Goal: Information Seeking & Learning: Learn about a topic

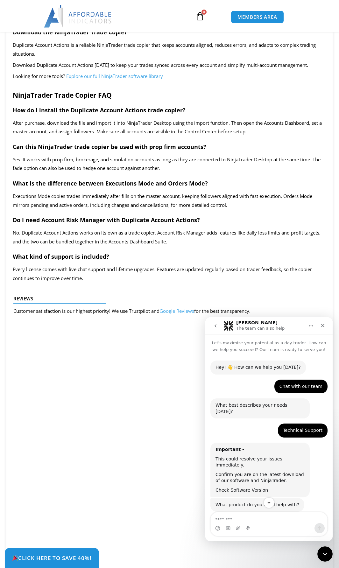
scroll to position [1, 0]
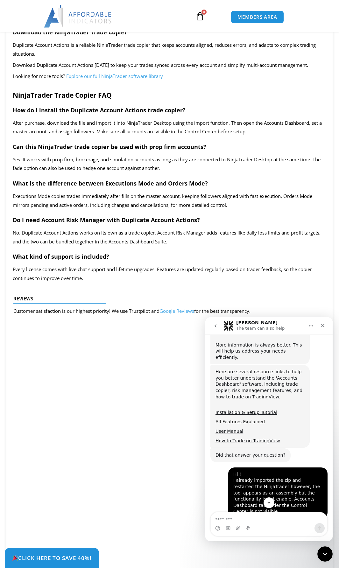
click at [232, 419] on link "All Features Explained" at bounding box center [239, 421] width 49 height 5
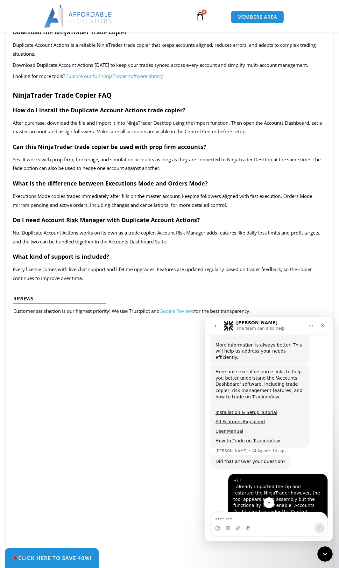
click at [86, 15] on img at bounding box center [78, 16] width 68 height 23
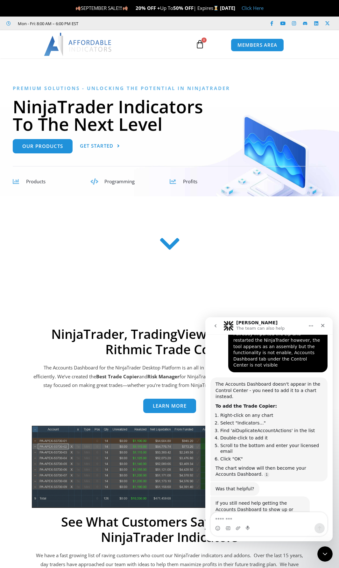
scroll to position [368, 0]
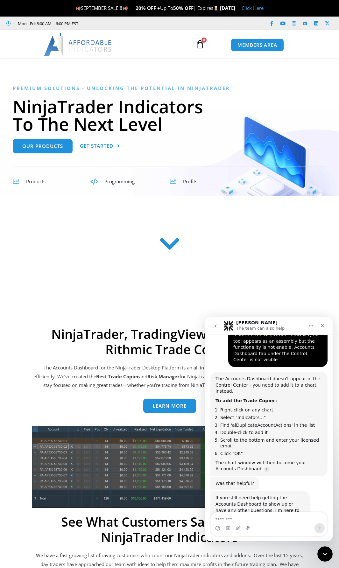
click at [250, 519] on textarea "Message…" at bounding box center [269, 517] width 116 height 11
click at [325, 326] on div "Close" at bounding box center [322, 325] width 11 height 11
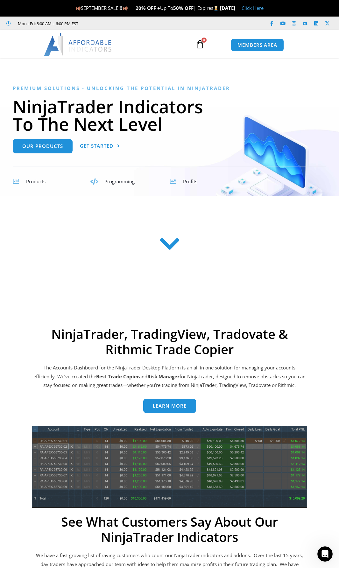
click at [25, 184] on div "Products" at bounding box center [46, 181] width 66 height 9
click at [33, 183] on span "Products" at bounding box center [35, 181] width 19 height 6
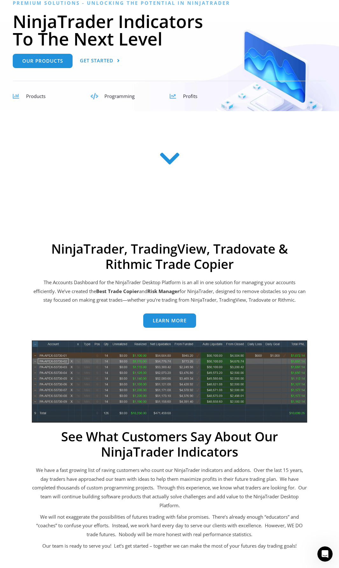
scroll to position [0, 0]
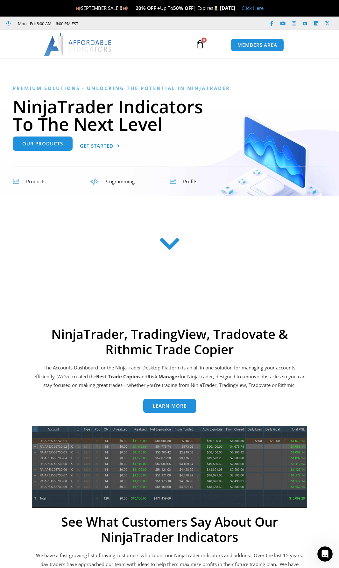
click at [48, 145] on span "Our Products" at bounding box center [42, 144] width 41 height 5
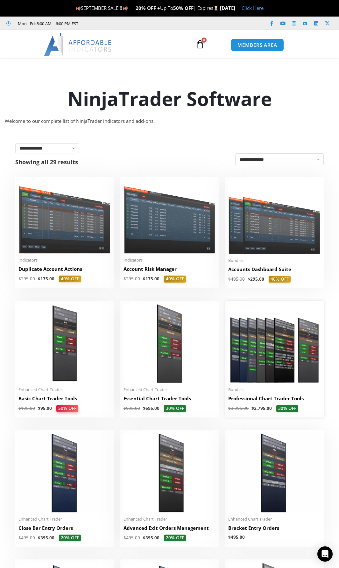
click at [271, 350] on img at bounding box center [274, 343] width 92 height 79
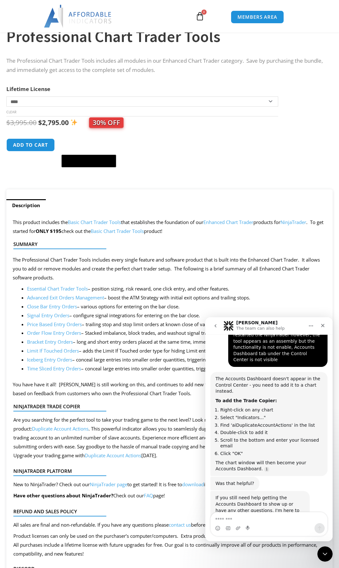
scroll to position [255, 0]
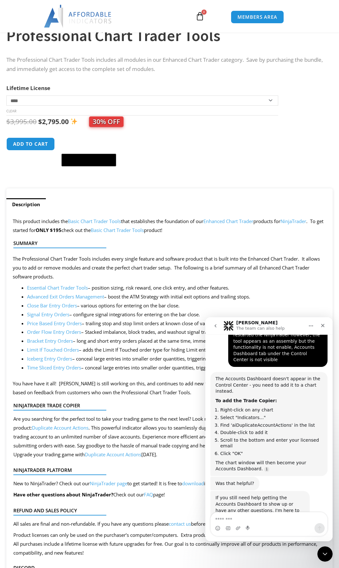
click at [66, 290] on link "Essential Chart Trader Tools" at bounding box center [57, 288] width 61 height 6
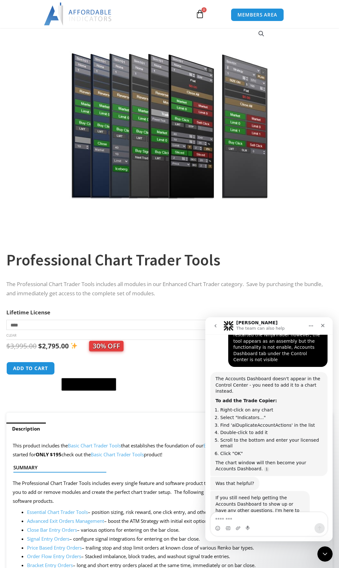
scroll to position [0, 0]
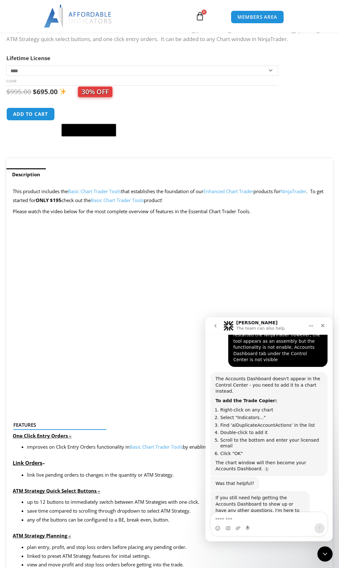
scroll to position [255, 0]
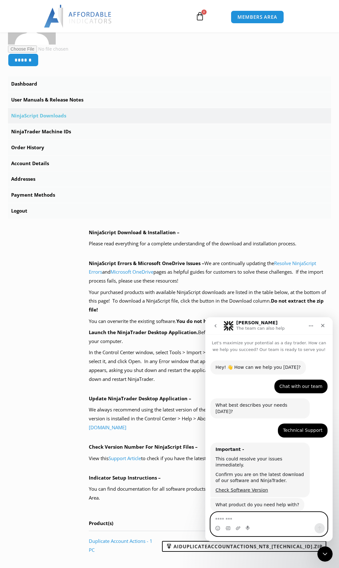
scroll to position [368, 0]
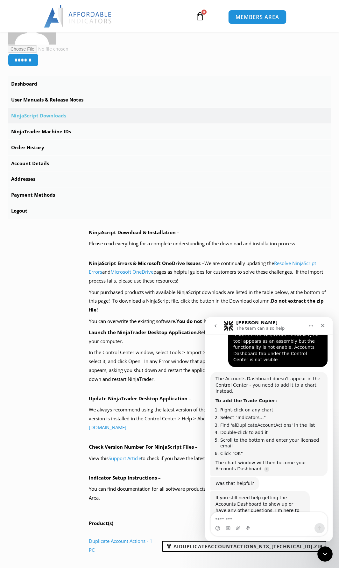
click at [248, 17] on span "MEMBERS AREA" at bounding box center [258, 16] width 44 height 5
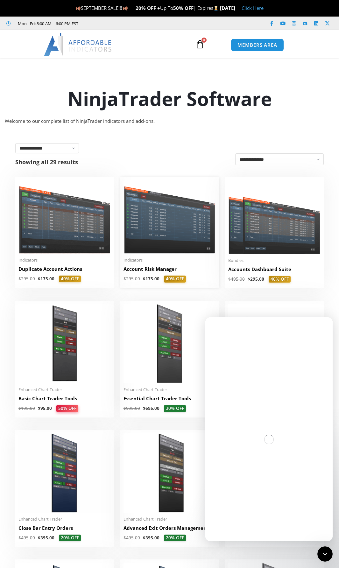
click at [172, 229] on img at bounding box center [169, 217] width 92 height 74
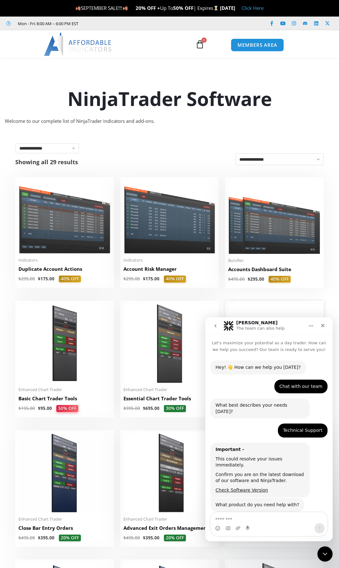
scroll to position [368, 0]
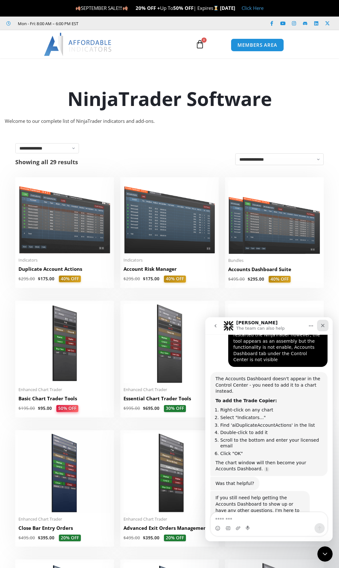
click at [323, 327] on icon "Close" at bounding box center [323, 326] width 4 height 4
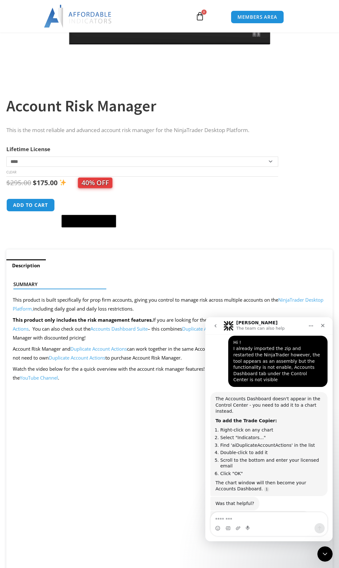
scroll to position [368, 0]
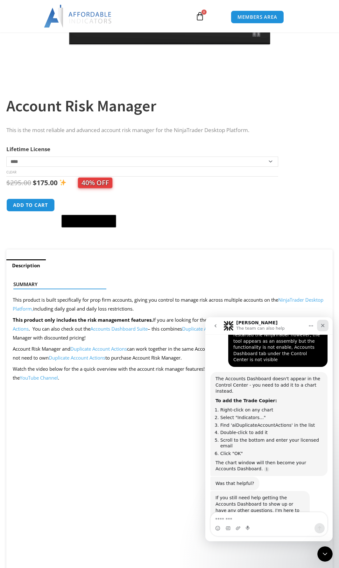
click at [321, 328] on icon "Close" at bounding box center [322, 325] width 5 height 5
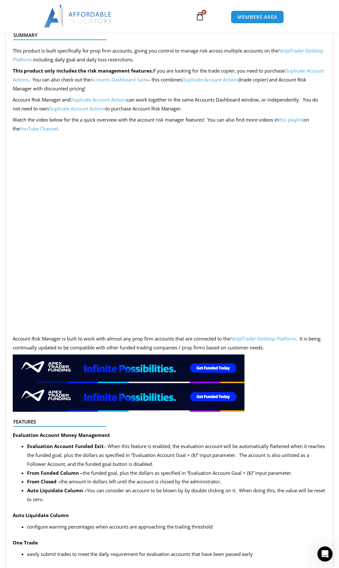
scroll to position [414, 0]
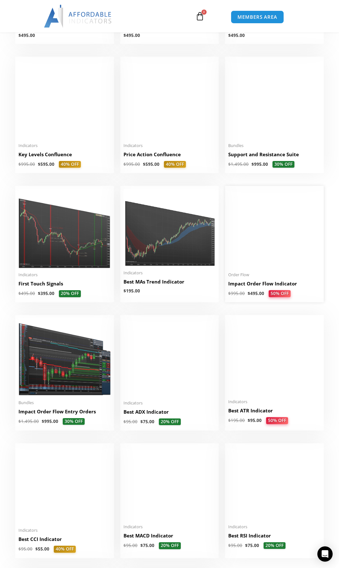
scroll to position [764, 0]
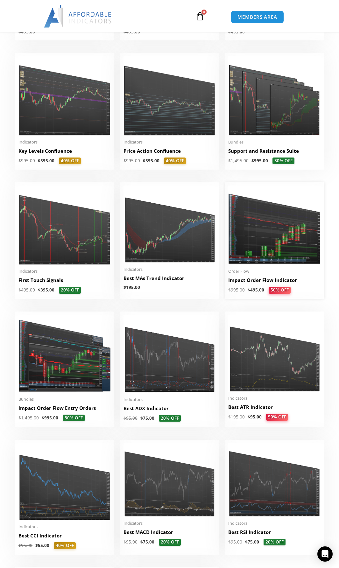
click at [293, 248] on img at bounding box center [274, 225] width 92 height 79
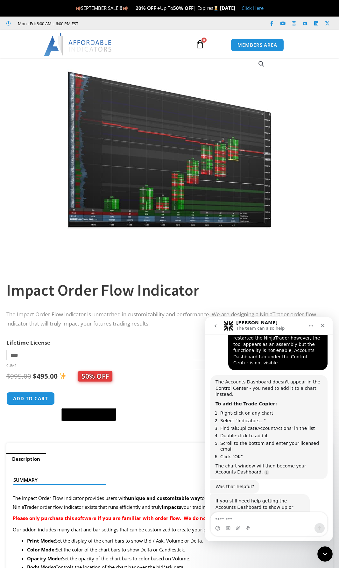
scroll to position [368, 0]
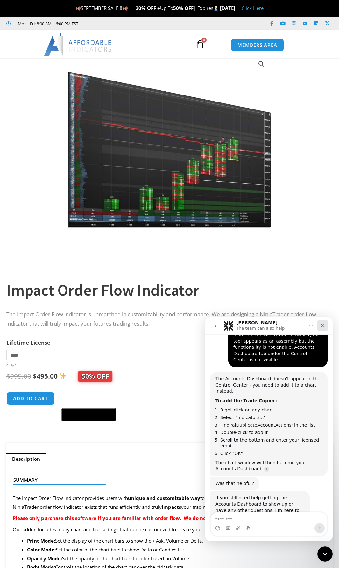
click at [322, 325] on icon "Close" at bounding box center [323, 326] width 4 height 4
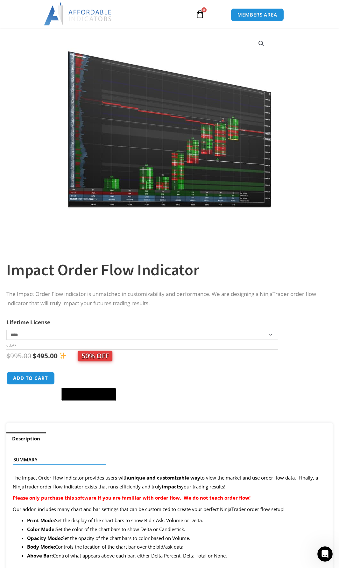
scroll to position [0, 0]
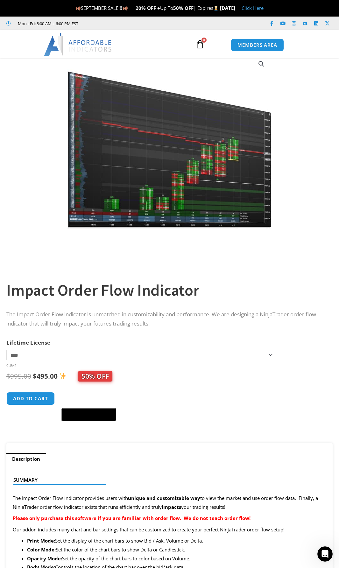
click at [191, 185] on img at bounding box center [169, 141] width 205 height 176
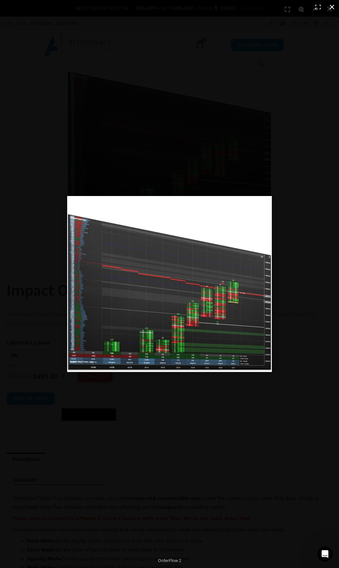
click at [203, 395] on div at bounding box center [169, 367] width 205 height 343
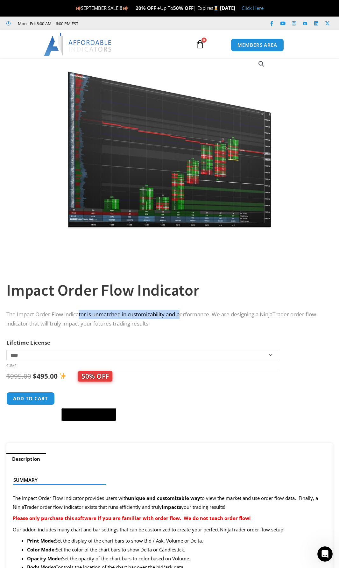
drag, startPoint x: 80, startPoint y: 315, endPoint x: 184, endPoint y: 319, distance: 104.1
click at [184, 319] on p "The Impact Order Flow indicator is unmatched in customizability and performance…" at bounding box center [166, 319] width 320 height 18
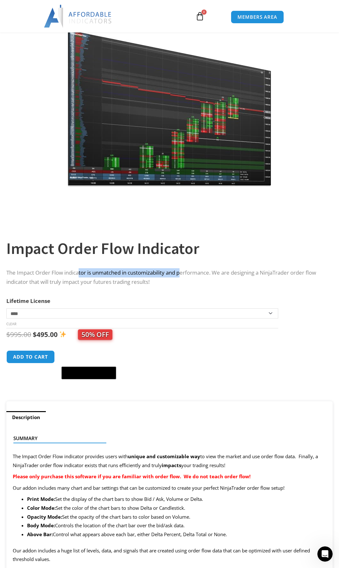
scroll to position [191, 0]
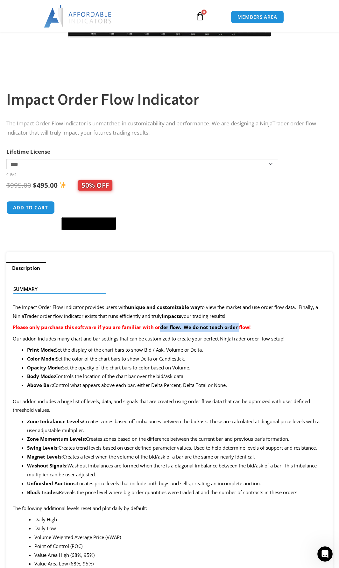
drag, startPoint x: 160, startPoint y: 333, endPoint x: 236, endPoint y: 332, distance: 75.8
click at [236, 332] on p "Please only purchase this software if you are familiar with order flow. We do n…" at bounding box center [170, 327] width 314 height 9
click at [43, 342] on p "Our addon includes many chart and bar settings that can be customized to create…" at bounding box center [170, 339] width 314 height 9
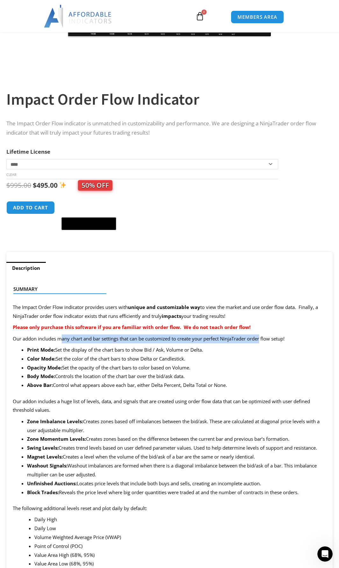
drag, startPoint x: 60, startPoint y: 342, endPoint x: 264, endPoint y: 342, distance: 204.0
click at [264, 342] on p "Our addon includes many chart and bar settings that can be customized to create…" at bounding box center [170, 339] width 314 height 9
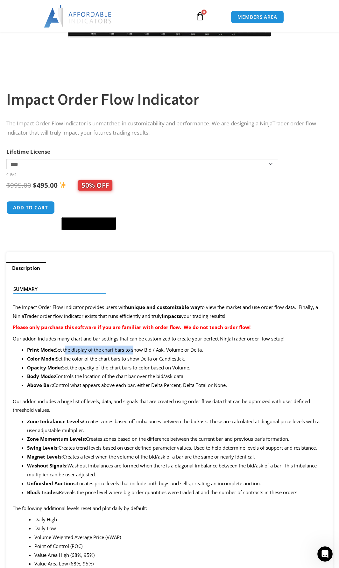
drag, startPoint x: 65, startPoint y: 351, endPoint x: 133, endPoint y: 353, distance: 68.5
click at [133, 353] on li "Print Mode: Set the display of the chart bars to show Bid / Ask, Volume or Delt…" at bounding box center [176, 350] width 299 height 9
click at [67, 360] on li "Color Mode: Set the color of the chart bars to show Delta or Candlestick." at bounding box center [176, 359] width 299 height 9
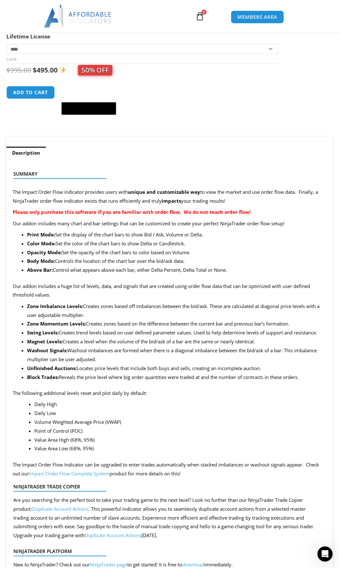
scroll to position [318, 0]
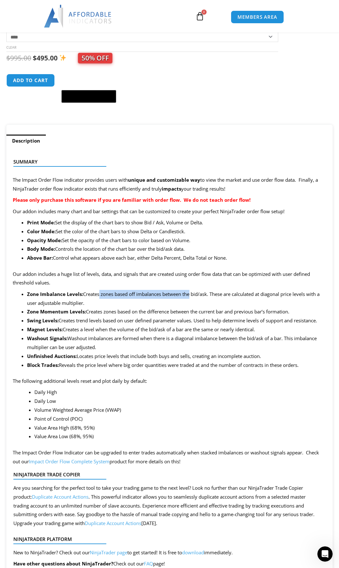
drag, startPoint x: 102, startPoint y: 295, endPoint x: 190, endPoint y: 296, distance: 88.2
click at [190, 296] on li "Zone Imbalance Levels: Creates zones based off imbalances between the bid/ask. …" at bounding box center [176, 299] width 299 height 18
drag, startPoint x: 114, startPoint y: 314, endPoint x: 125, endPoint y: 314, distance: 10.5
click at [125, 314] on li "Zone Momentum Levels: Creates zones based on the difference between the current…" at bounding box center [176, 311] width 299 height 9
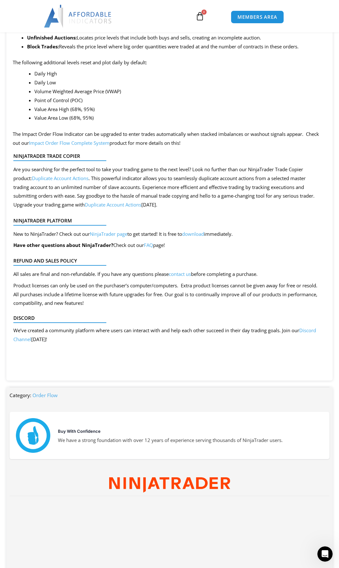
scroll to position [637, 0]
